Goal: Task Accomplishment & Management: Manage account settings

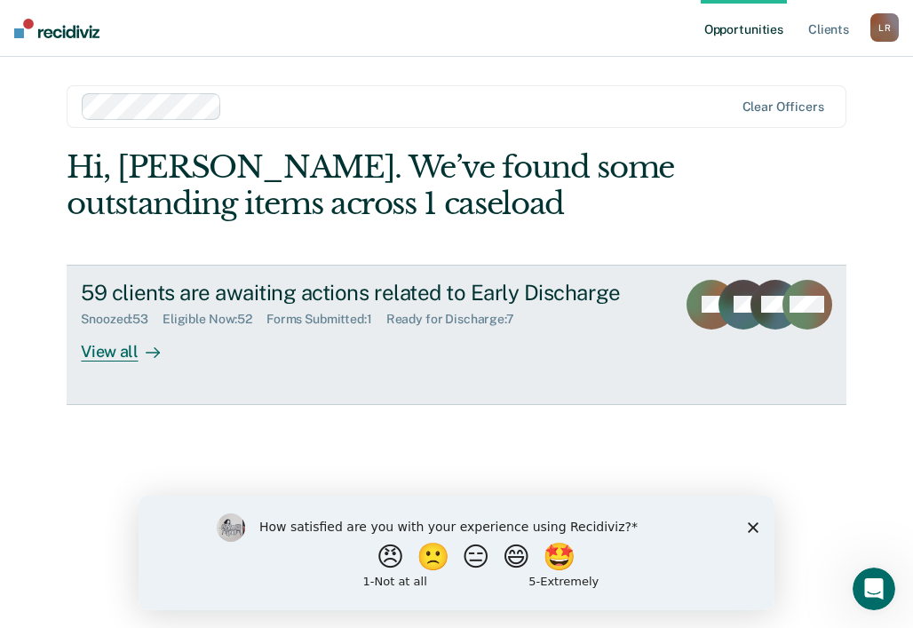
click at [119, 349] on div "View all" at bounding box center [130, 344] width 99 height 35
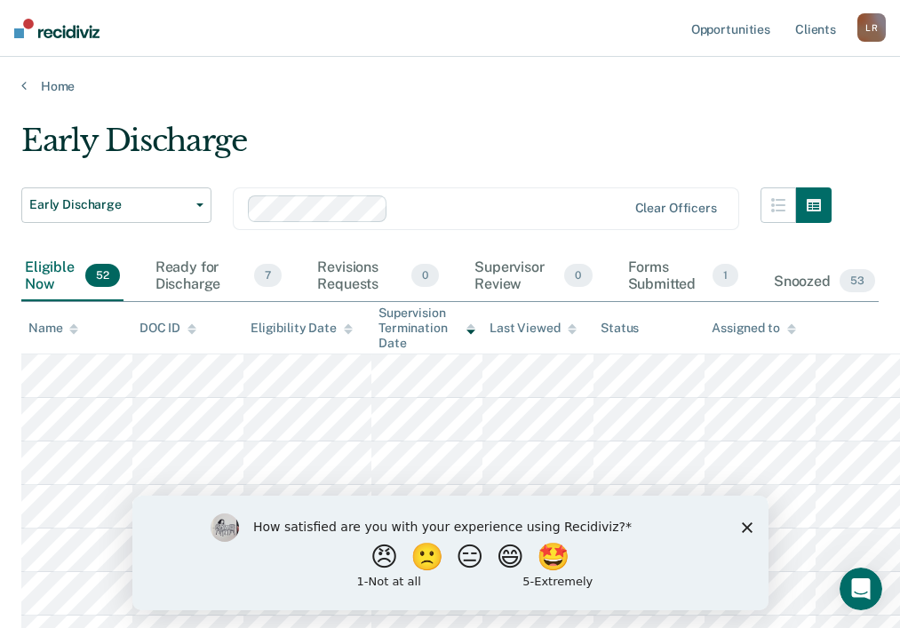
click at [70, 332] on icon at bounding box center [73, 329] width 9 height 12
click at [843, 285] on span "53" at bounding box center [857, 280] width 36 height 23
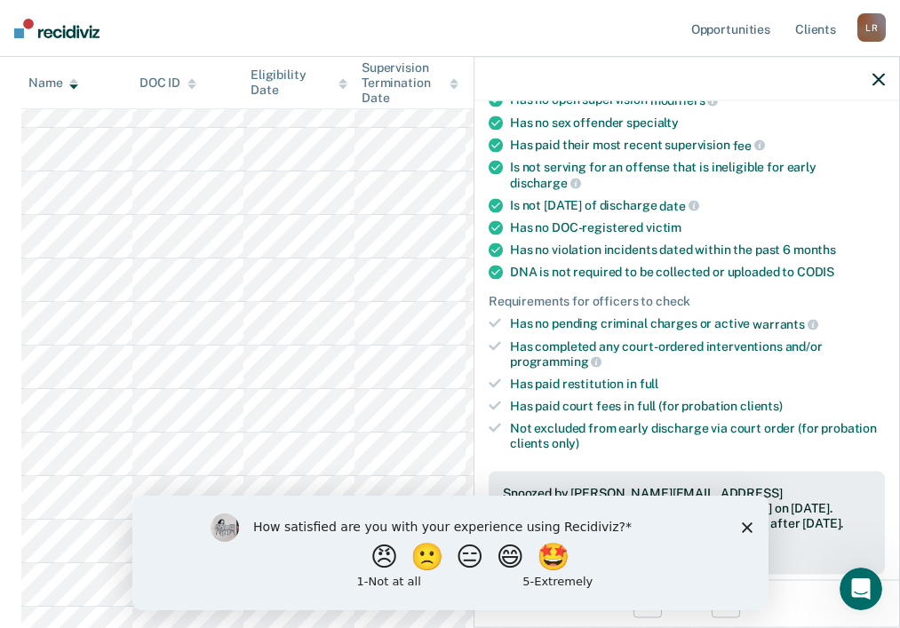
scroll to position [444, 0]
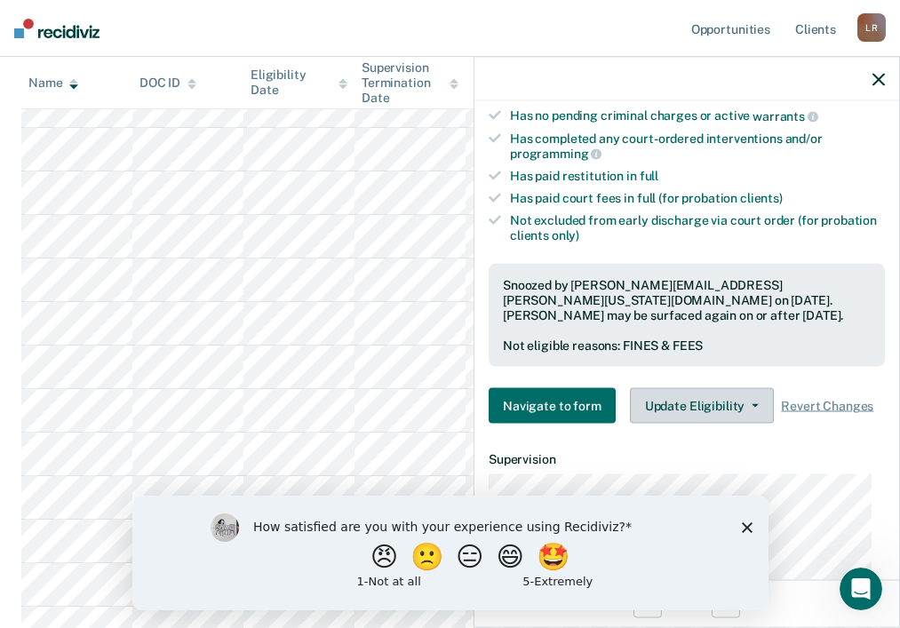
click at [716, 405] on button "Update Eligibility" at bounding box center [702, 406] width 144 height 36
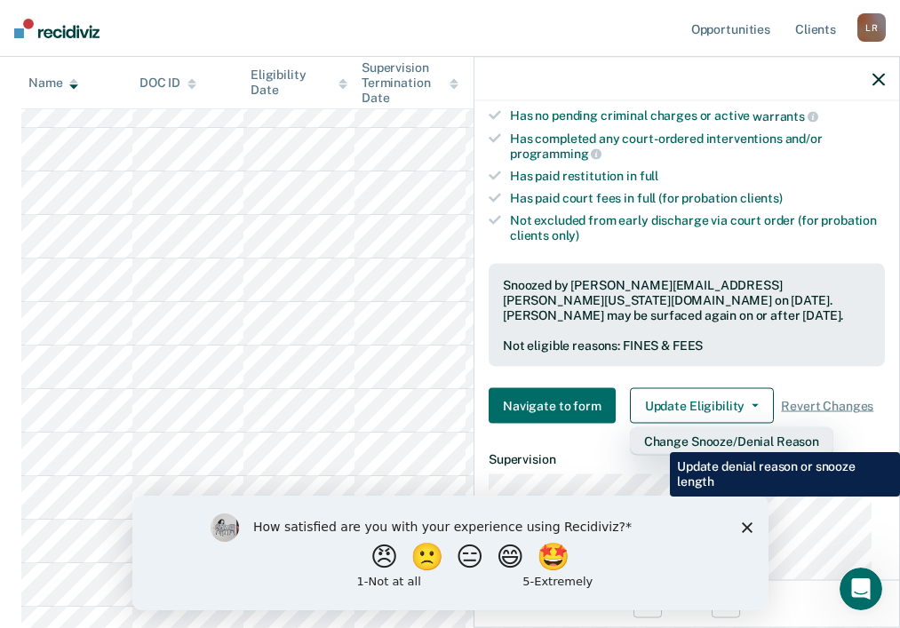
click at [656, 439] on button "Change Snooze/Denial Reason" at bounding box center [731, 441] width 203 height 28
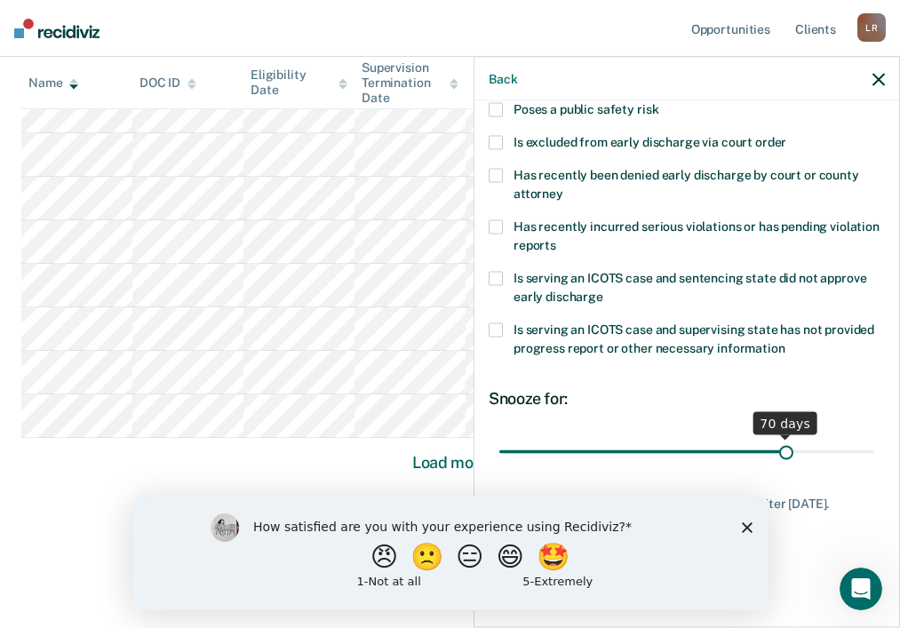
scroll to position [1224, 0]
click at [753, 522] on div "How satisfied are you with your experience using Recidiviz? 😠 🙁 😑 😄 🤩 1 - Not a…" at bounding box center [449, 552] width 636 height 115
click at [750, 526] on icon "Close survey" at bounding box center [746, 526] width 11 height 11
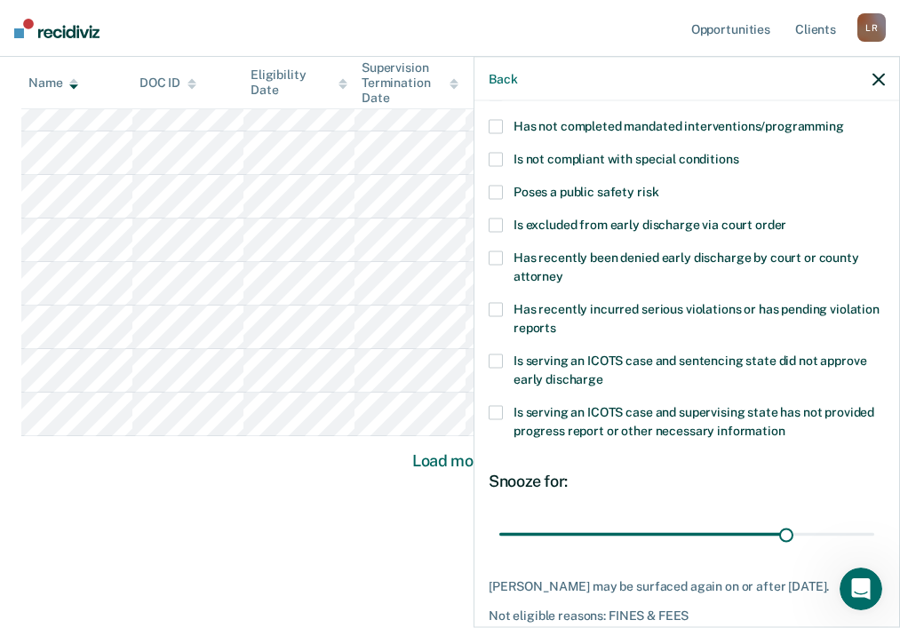
scroll to position [0, 0]
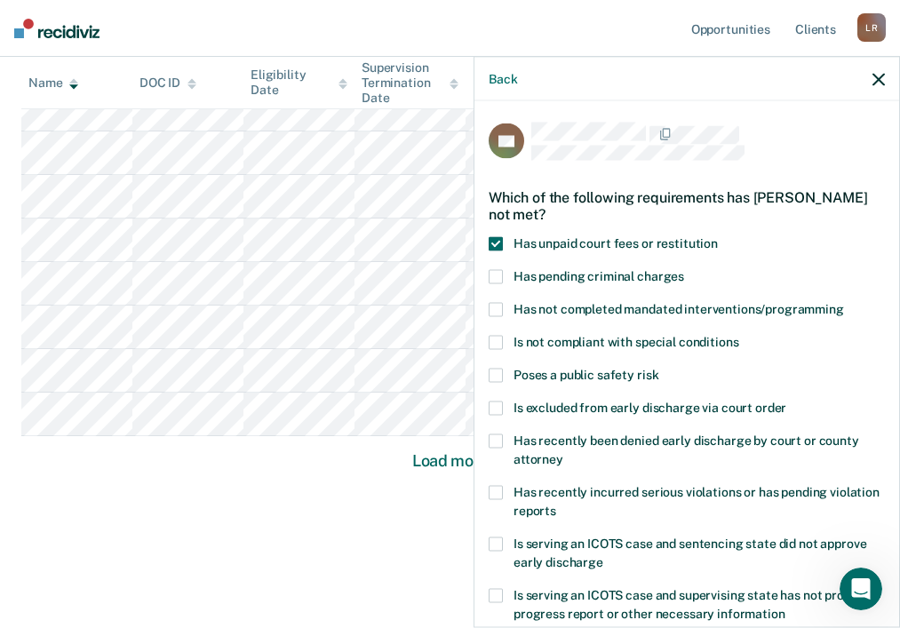
click at [494, 244] on span at bounding box center [495, 244] width 14 height 14
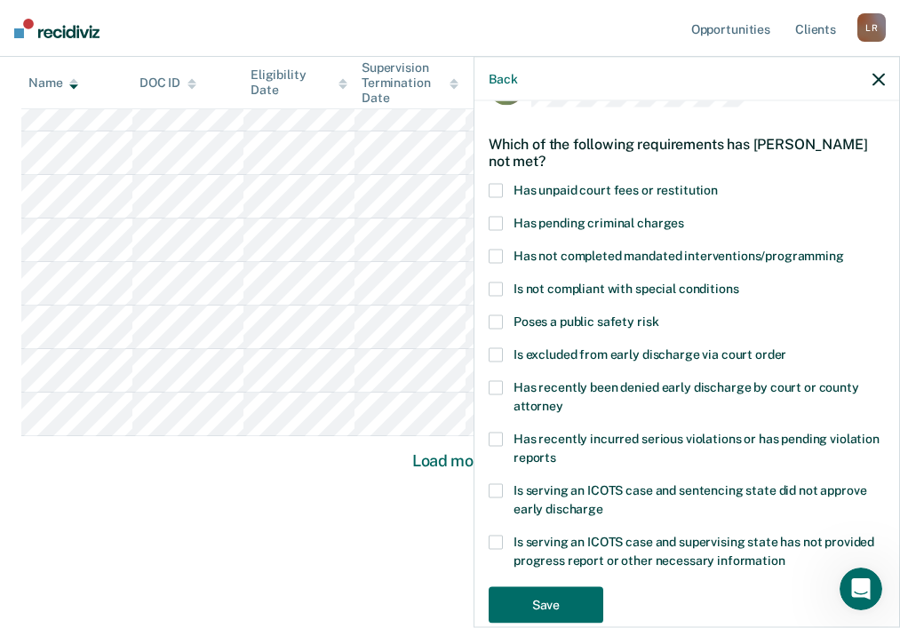
scroll to position [83, 0]
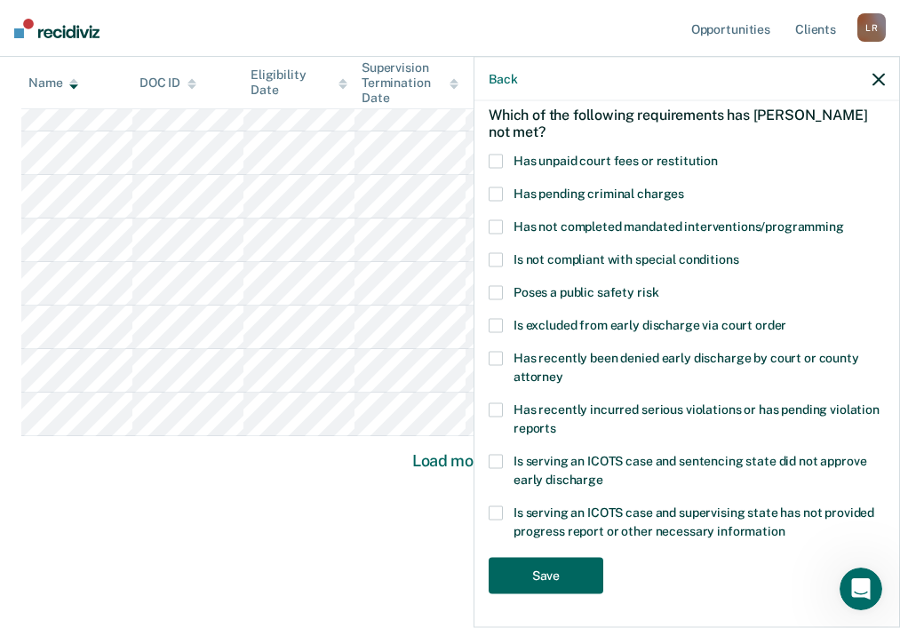
click at [543, 575] on button "Save" at bounding box center [545, 576] width 115 height 36
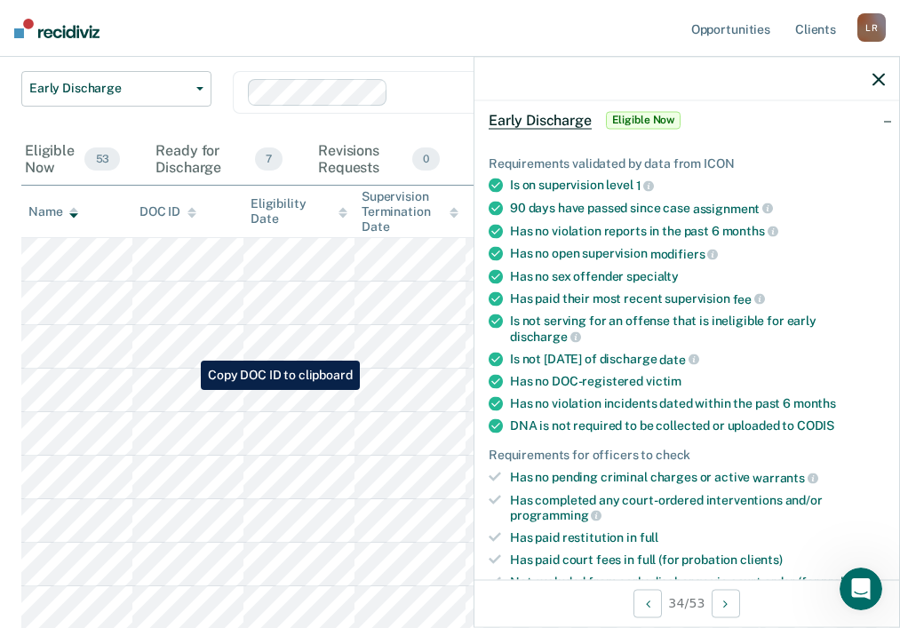
scroll to position [89, 0]
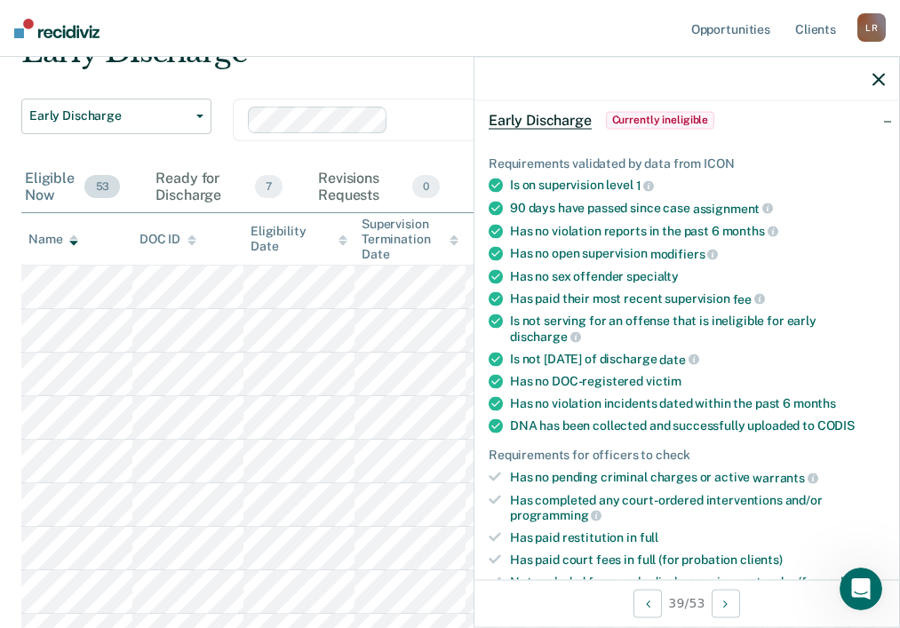
click at [70, 192] on div "Eligible Now 53" at bounding box center [72, 188] width 102 height 50
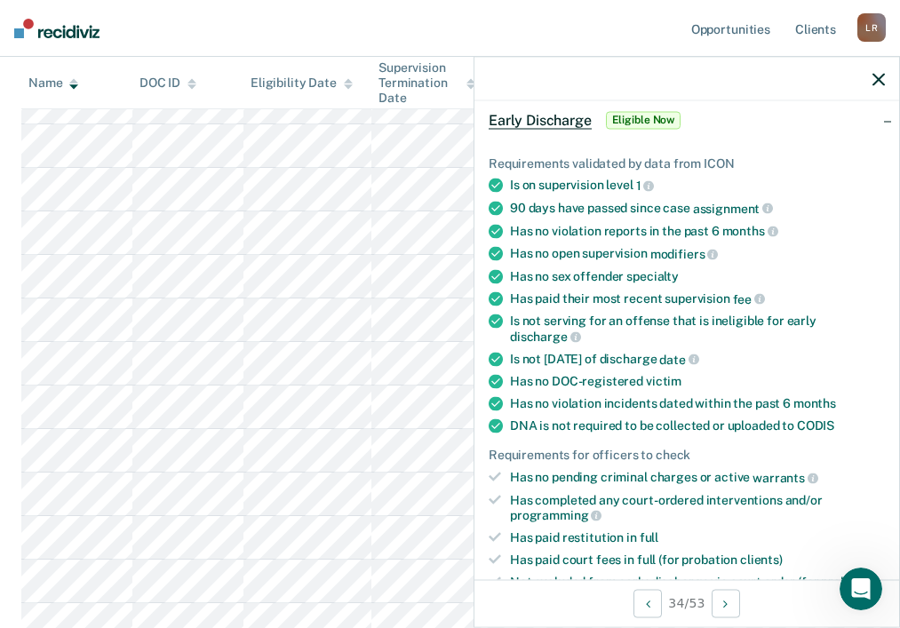
scroll to position [527, 0]
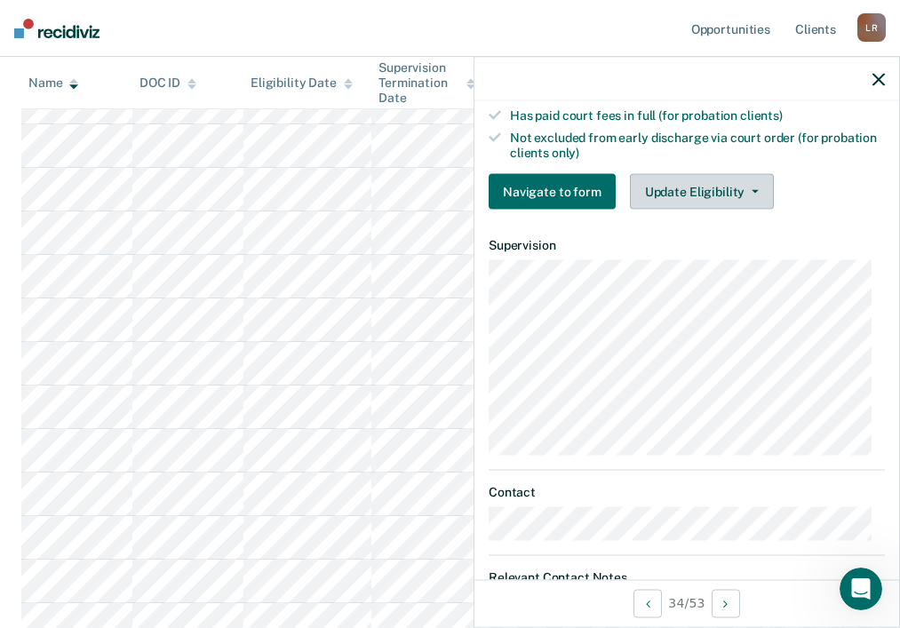
click at [694, 197] on button "Update Eligibility" at bounding box center [702, 192] width 144 height 36
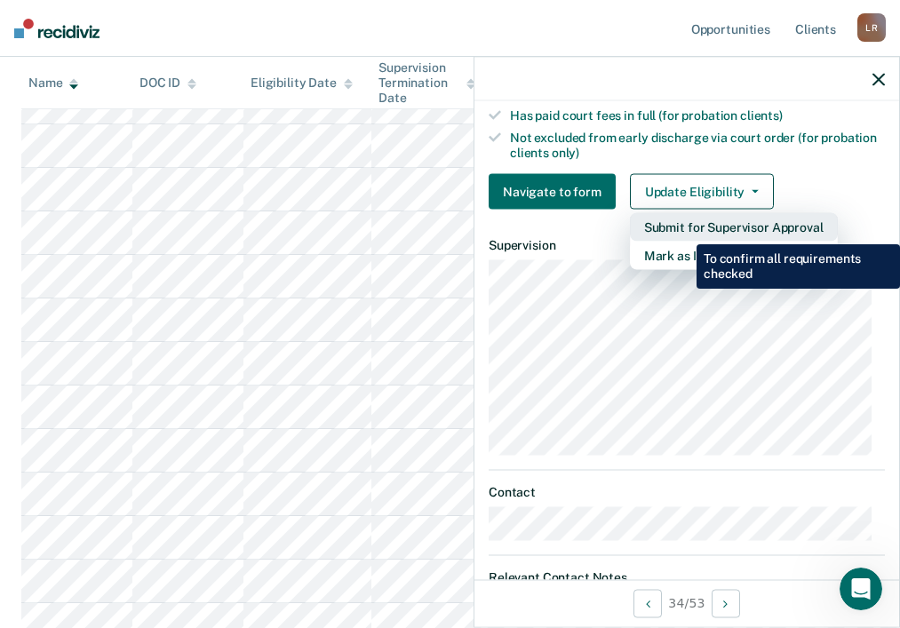
click at [685, 228] on button "Submit for Supervisor Approval" at bounding box center [734, 227] width 208 height 28
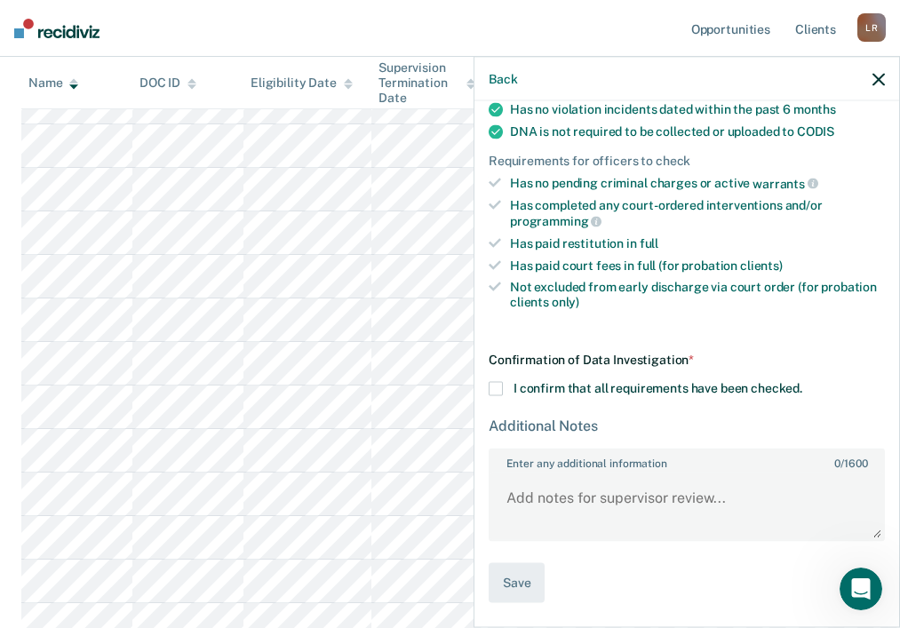
scroll to position [375, 0]
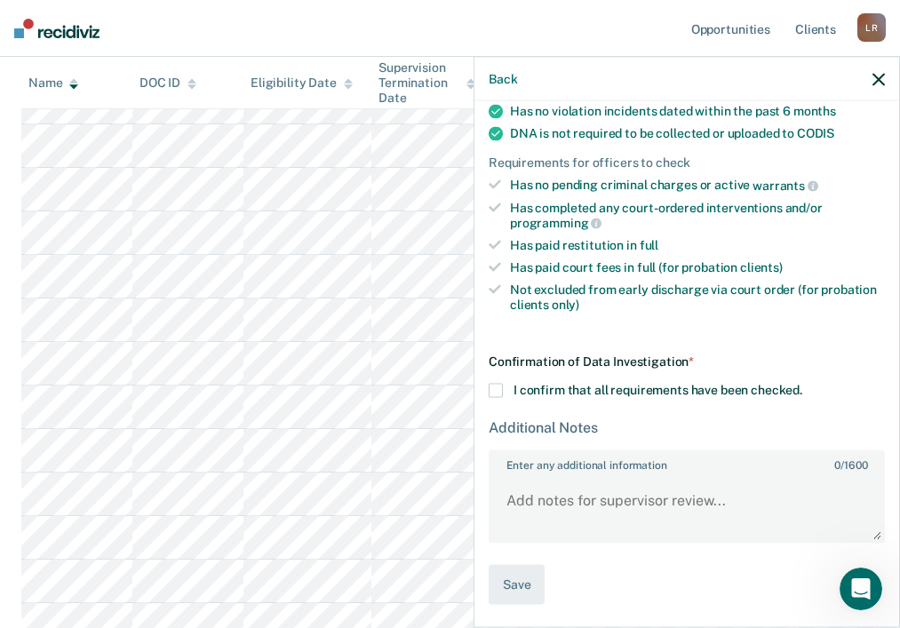
click at [495, 389] on span at bounding box center [495, 391] width 14 height 14
click at [802, 384] on input "I confirm that all requirements have been checked." at bounding box center [802, 384] width 0 height 0
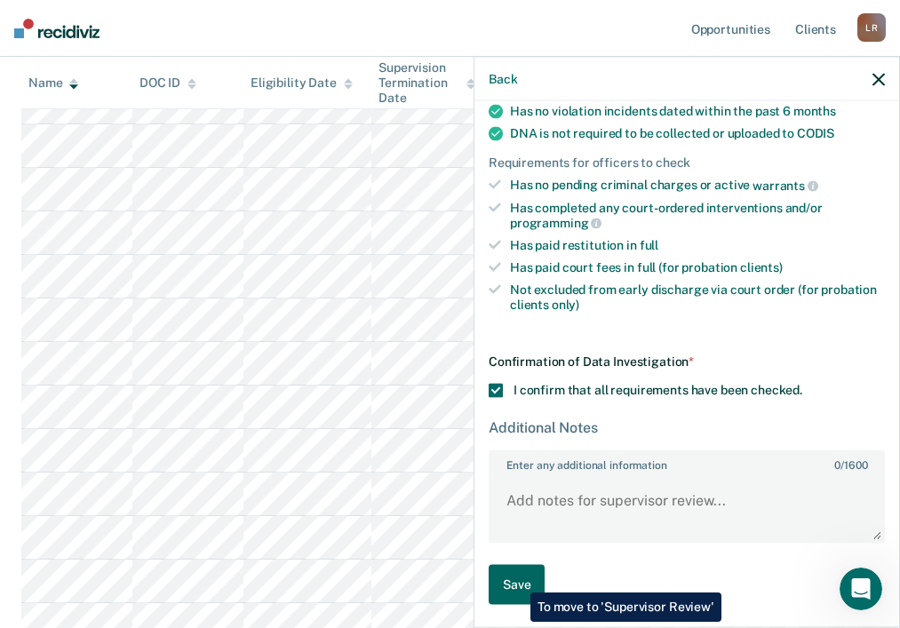
click at [517, 579] on button "Save" at bounding box center [516, 585] width 56 height 40
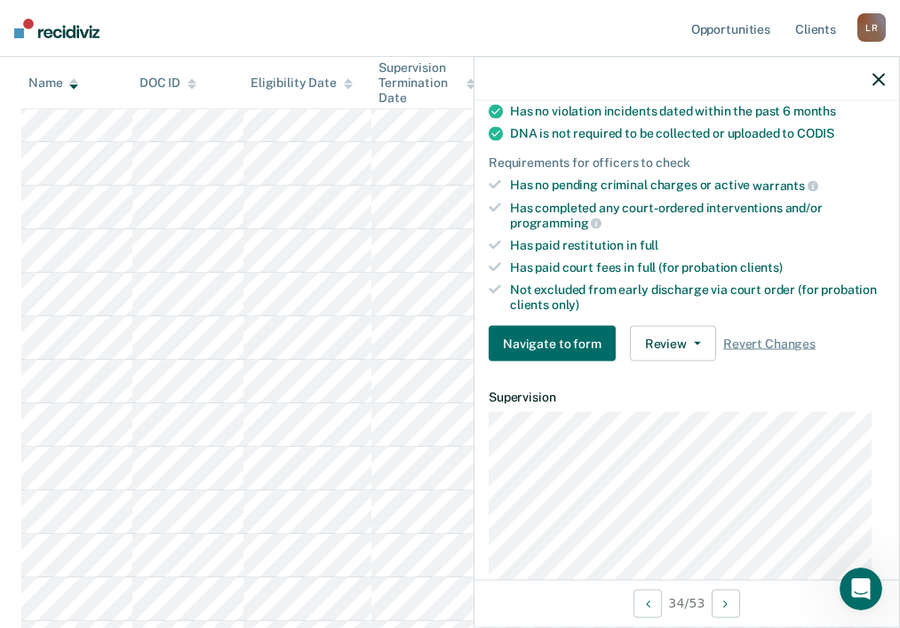
scroll to position [355, 0]
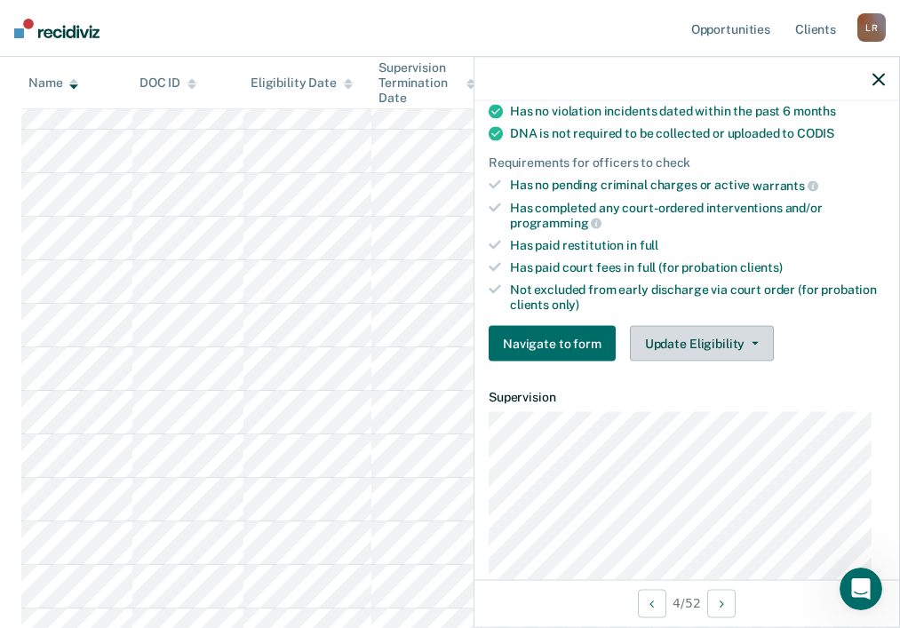
click at [669, 336] on button "Update Eligibility" at bounding box center [702, 344] width 144 height 36
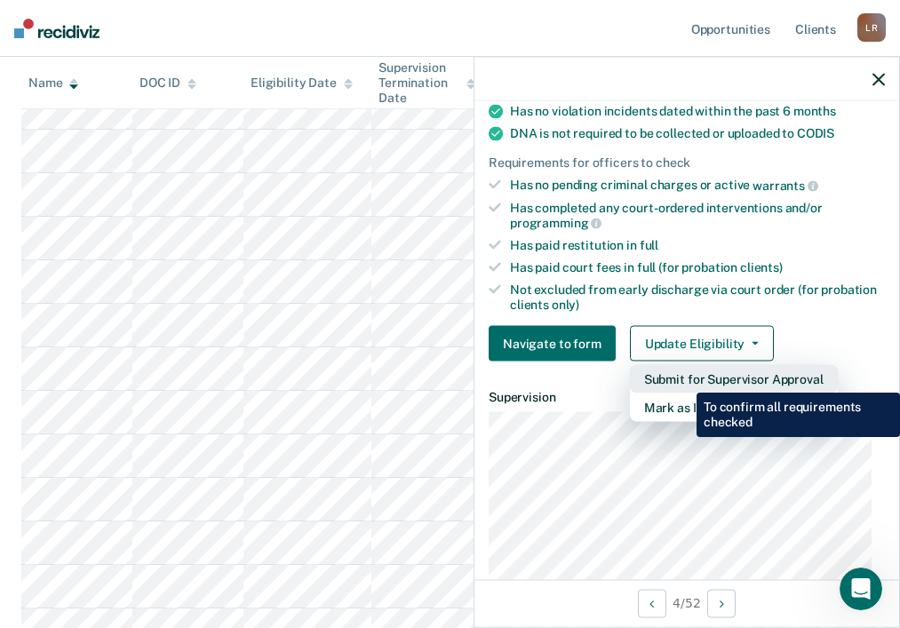
click at [683, 379] on button "Submit for Supervisor Approval" at bounding box center [734, 379] width 208 height 28
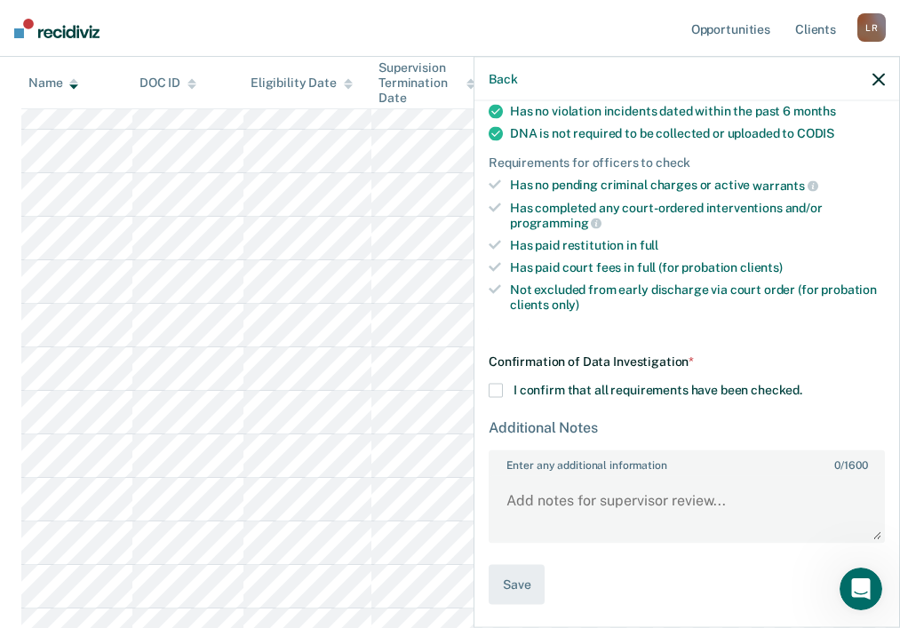
click at [496, 384] on span at bounding box center [495, 391] width 14 height 14
click at [802, 384] on input "I confirm that all requirements have been checked." at bounding box center [802, 384] width 0 height 0
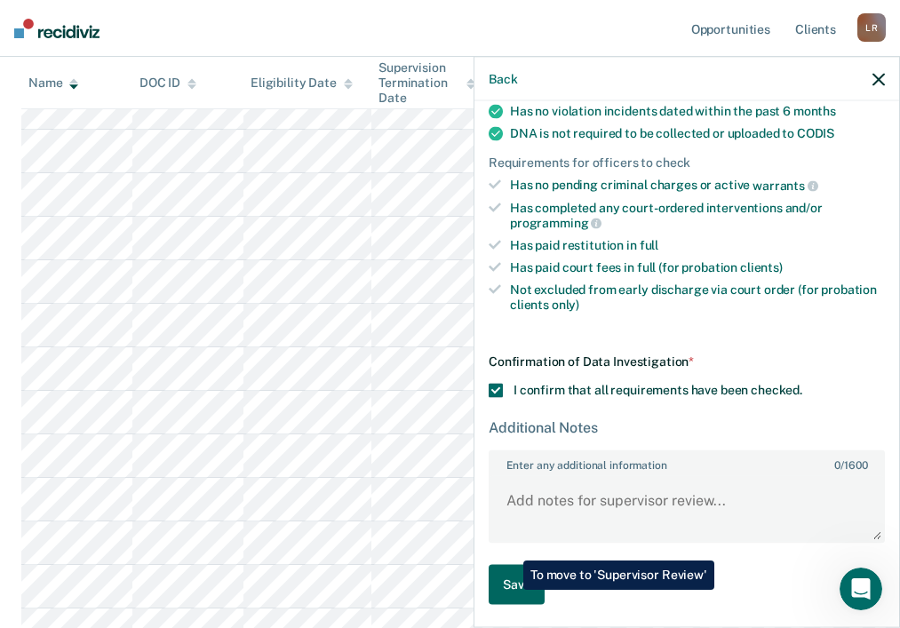
click at [511, 588] on button "Save" at bounding box center [516, 585] width 56 height 40
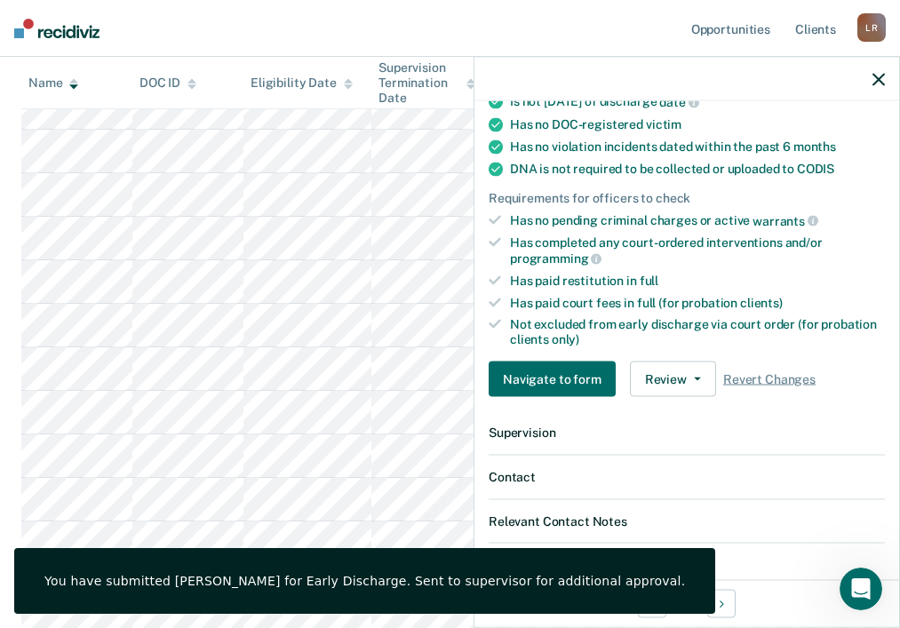
scroll to position [225, 0]
